Goal: Task Accomplishment & Management: Manage account settings

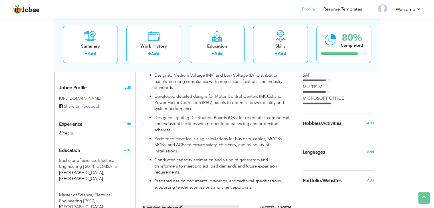
scroll to position [143, 0]
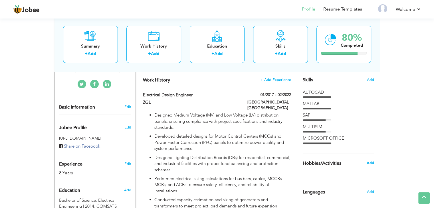
click at [370, 162] on span "Add" at bounding box center [369, 163] width 7 height 5
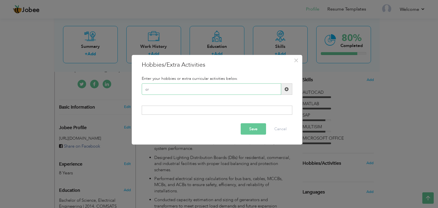
type input "c"
type input "Cricket"
click at [287, 91] on span at bounding box center [287, 89] width 4 height 4
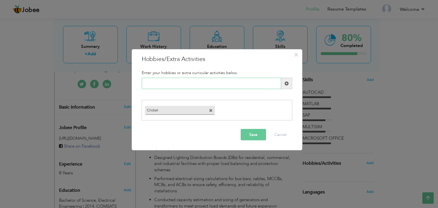
click at [202, 86] on input "text" at bounding box center [211, 83] width 139 height 11
type input "Gaming"
click at [286, 83] on span at bounding box center [287, 83] width 4 height 4
click at [259, 85] on input "text" at bounding box center [211, 83] width 139 height 11
type input "Badminton"
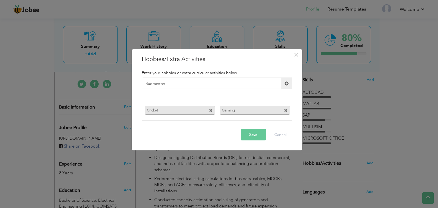
click at [284, 82] on span at bounding box center [286, 83] width 11 height 11
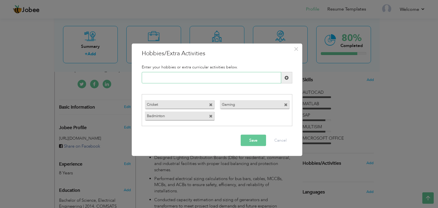
click at [188, 78] on input "text" at bounding box center [211, 77] width 139 height 11
type input "Movies"
click at [285, 78] on span at bounding box center [287, 78] width 4 height 4
click at [254, 80] on input "text" at bounding box center [211, 77] width 139 height 11
type input "TV Shows"
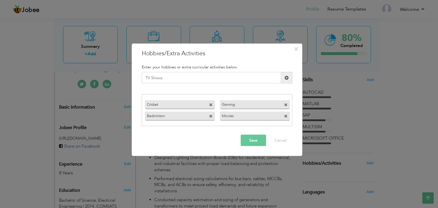
click at [287, 79] on span at bounding box center [287, 78] width 4 height 4
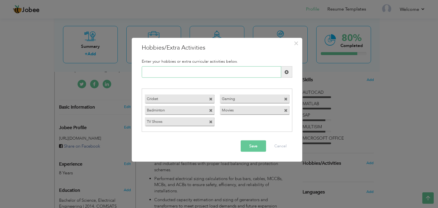
click at [248, 73] on input "text" at bounding box center [211, 71] width 139 height 11
type input "I"
drag, startPoint x: 248, startPoint y: 73, endPoint x: 236, endPoint y: 73, distance: 12.3
click at [236, 73] on input "History" at bounding box center [211, 71] width 139 height 11
type input "History"
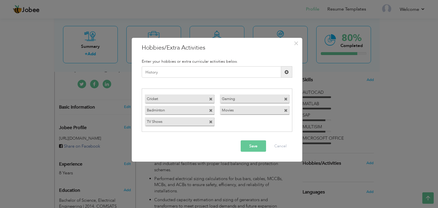
click at [289, 70] on span at bounding box center [286, 71] width 11 height 11
click at [285, 122] on span at bounding box center [286, 122] width 4 height 4
click at [251, 147] on button "Save" at bounding box center [253, 145] width 25 height 11
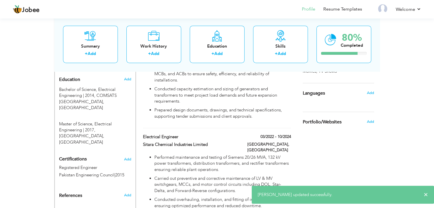
scroll to position [257, 0]
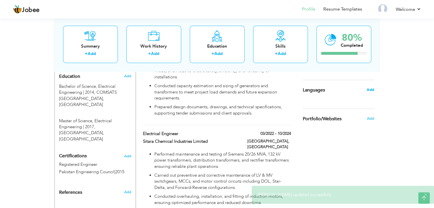
click at [373, 88] on span "Add" at bounding box center [369, 89] width 7 height 5
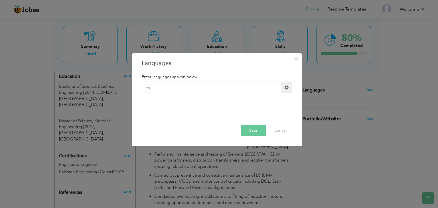
type input "E"
type input "Urdu"
click at [291, 86] on span at bounding box center [286, 87] width 11 height 11
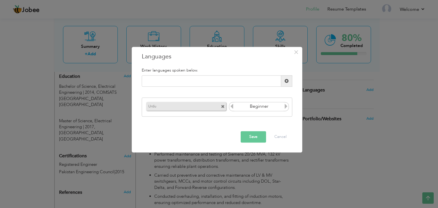
click at [285, 105] on icon at bounding box center [285, 106] width 5 height 5
click at [255, 81] on input "text" at bounding box center [211, 81] width 139 height 11
type input "English"
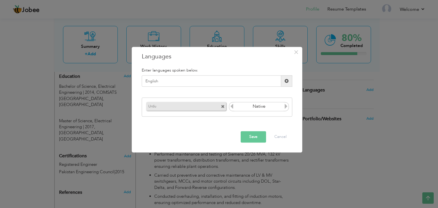
click at [285, 82] on span at bounding box center [287, 81] width 4 height 4
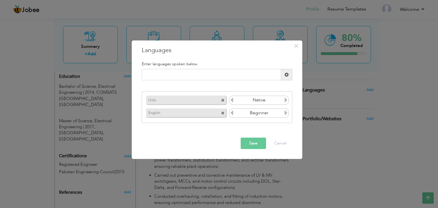
click at [285, 113] on icon at bounding box center [285, 112] width 5 height 5
click at [230, 114] on icon at bounding box center [231, 112] width 5 height 5
click at [255, 142] on button "Save" at bounding box center [253, 143] width 25 height 11
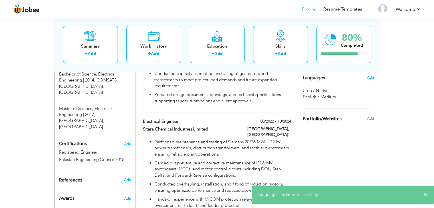
scroll to position [228, 0]
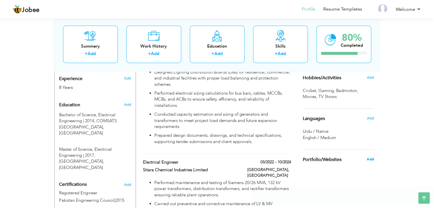
click at [369, 160] on span "Add" at bounding box center [369, 159] width 7 height 5
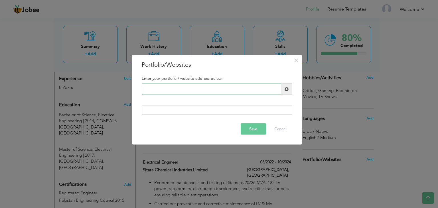
paste input "[URL][DOMAIN_NAME]"
type input "[URL][DOMAIN_NAME]"
click at [286, 89] on span at bounding box center [287, 89] width 4 height 4
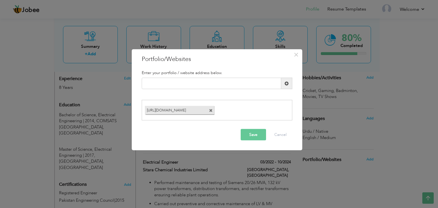
click at [257, 130] on button "Save" at bounding box center [253, 134] width 25 height 11
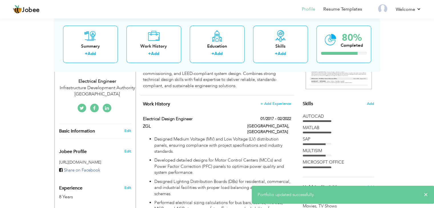
scroll to position [143, 0]
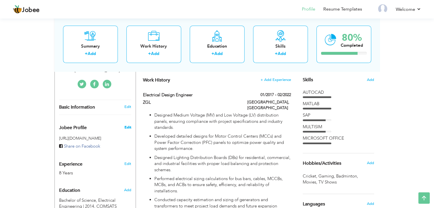
click at [124, 125] on span "Edit" at bounding box center [127, 127] width 7 height 5
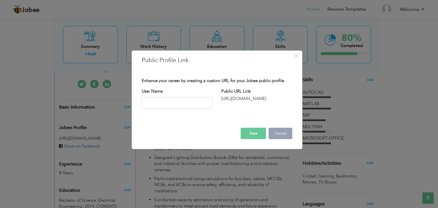
click at [281, 131] on button "Cancel" at bounding box center [281, 133] width 24 height 11
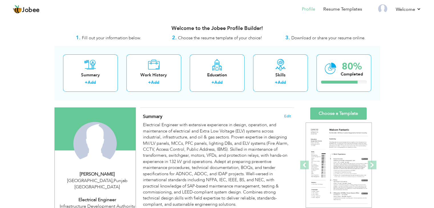
scroll to position [86, 0]
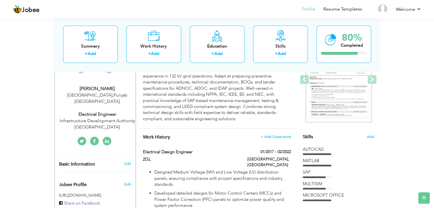
click at [105, 139] on icon at bounding box center [107, 141] width 4 height 5
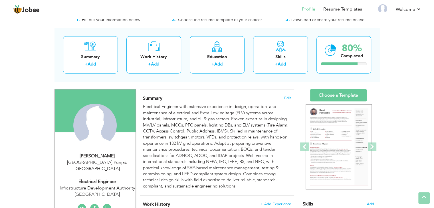
scroll to position [0, 0]
